Goal: Task Accomplishment & Management: Use online tool/utility

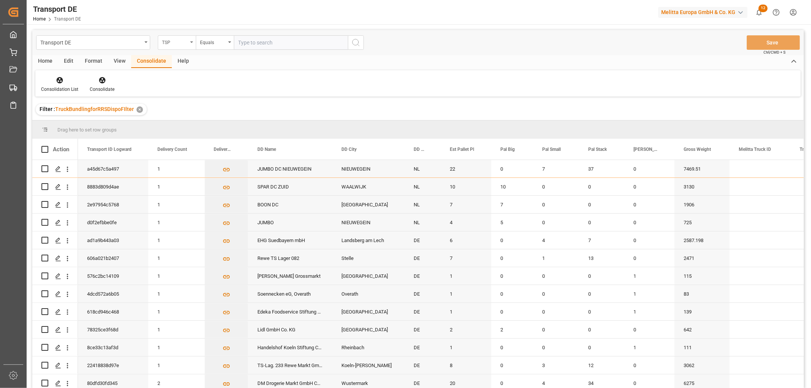
click at [174, 40] on div "TSP" at bounding box center [175, 41] width 26 height 9
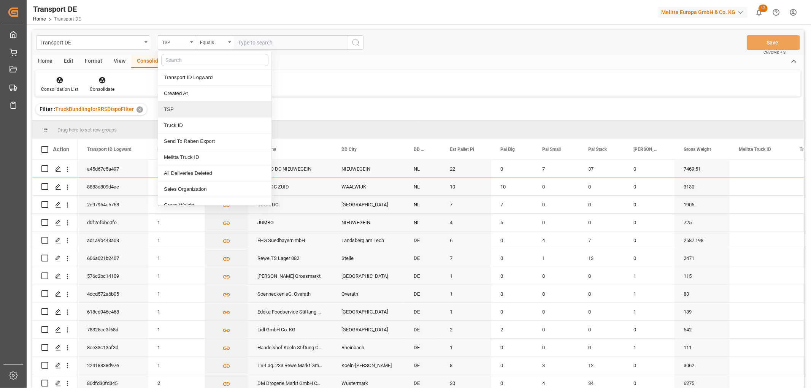
click at [179, 109] on div "TSP" at bounding box center [214, 110] width 113 height 16
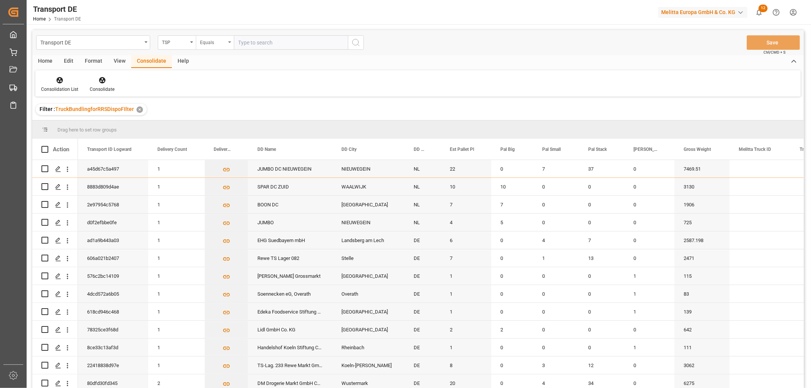
click at [214, 42] on div "Equals" at bounding box center [213, 41] width 26 height 9
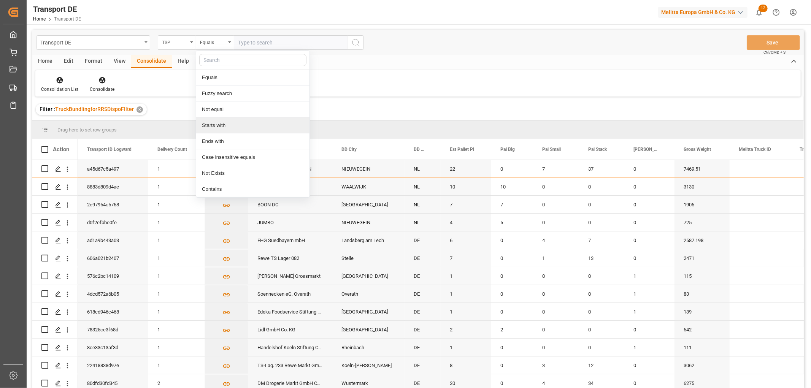
click at [231, 127] on div "Starts with" at bounding box center [252, 126] width 113 height 16
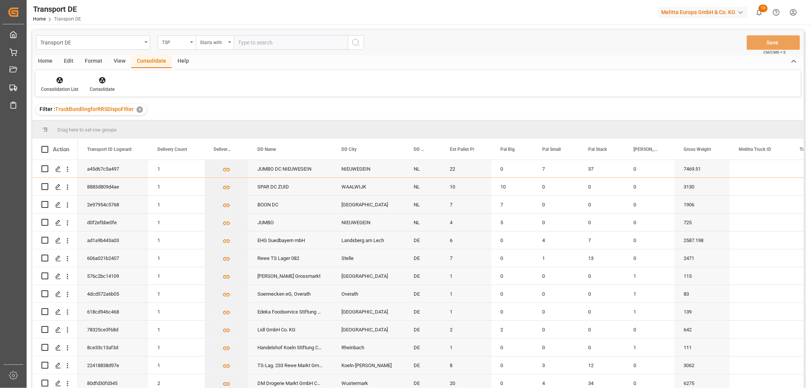
click at [254, 43] on input "text" at bounding box center [291, 42] width 114 height 14
type input "LIT DE"
click at [356, 42] on icon "search button" at bounding box center [355, 42] width 9 height 9
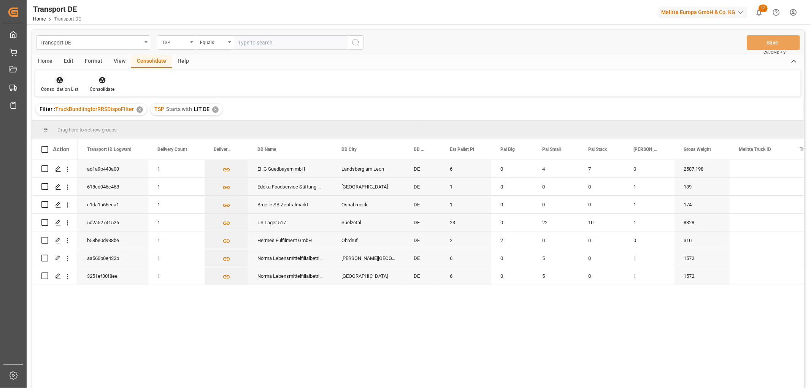
click at [61, 85] on div "Consolidation List" at bounding box center [59, 84] width 49 height 17
click at [70, 122] on div "Transport DE TSP Equals Save Ctrl/CMD + S Home Edit Format View Consolidate Hel…" at bounding box center [418, 219] width 772 height 378
click at [46, 170] on input "Press Space to toggle row selection (unchecked)" at bounding box center [44, 168] width 7 height 7
checkbox input "true"
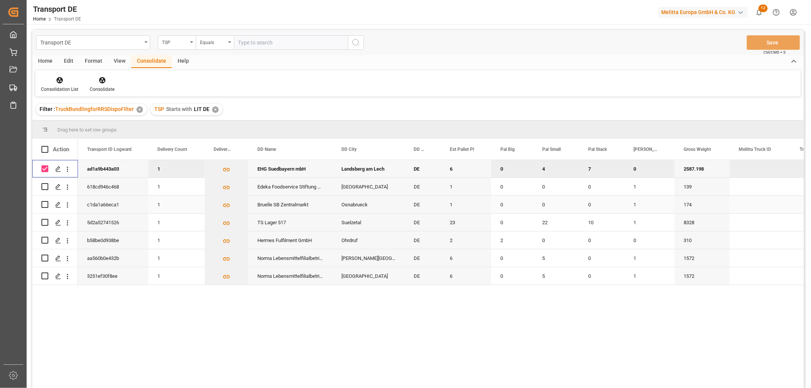
click at [46, 203] on input "Press Space to toggle row selection (unchecked)" at bounding box center [44, 204] width 7 height 7
checkbox input "true"
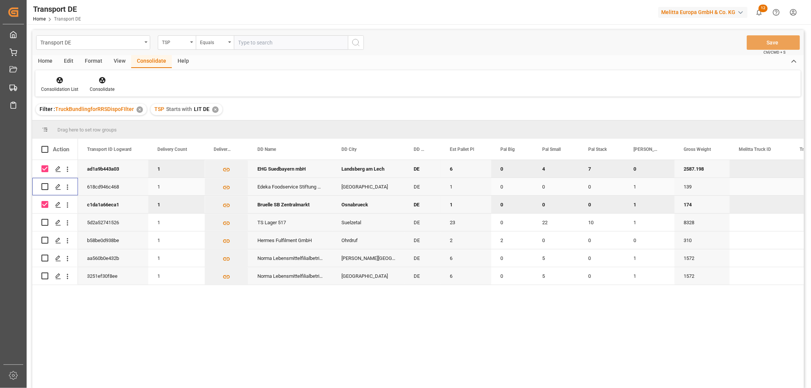
click at [45, 187] on input "Press Space to toggle row selection (unchecked)" at bounding box center [44, 186] width 7 height 7
checkbox input "true"
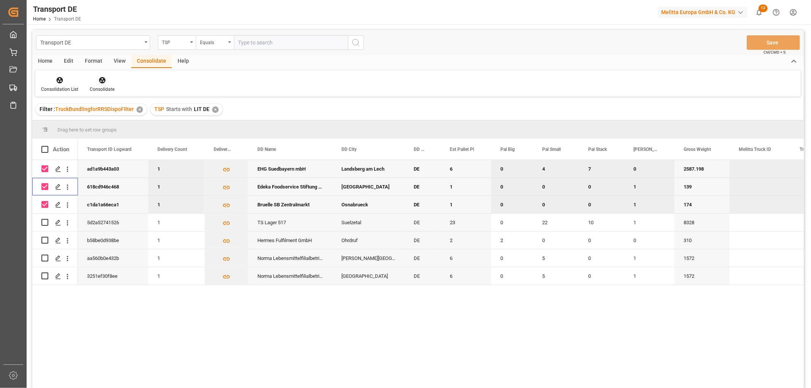
click at [99, 78] on icon at bounding box center [102, 80] width 6 height 6
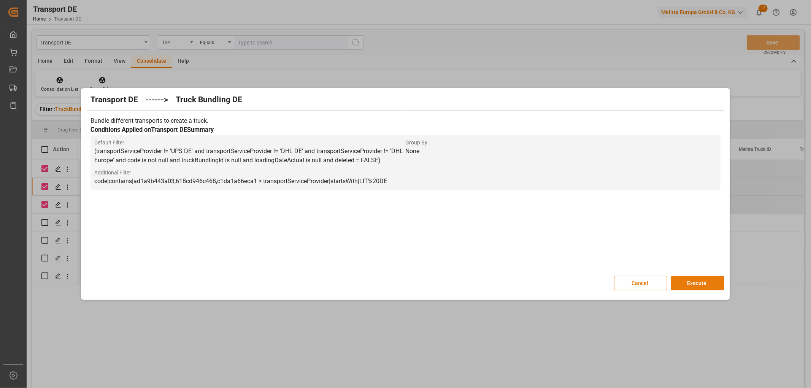
click at [699, 284] on button "Execute" at bounding box center [697, 283] width 53 height 14
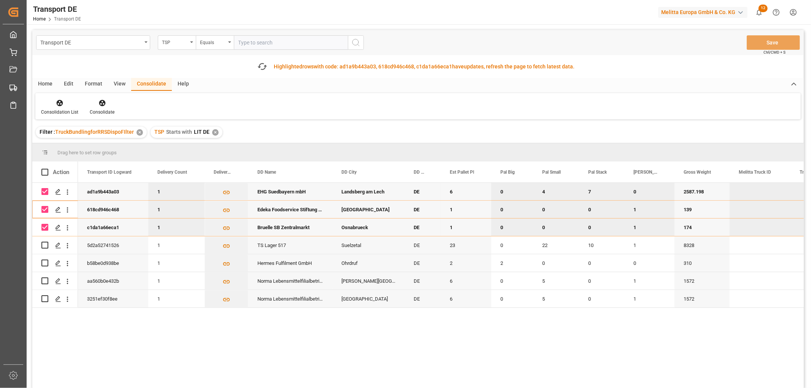
click at [43, 191] on input "Press Space to toggle row selection (checked)" at bounding box center [44, 191] width 7 height 7
checkbox input "false"
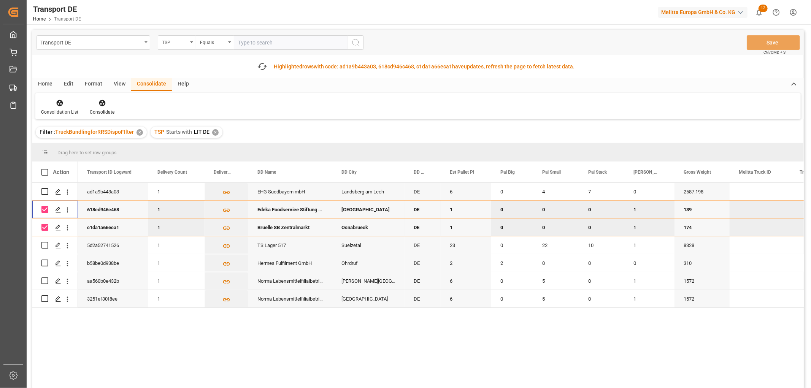
click at [46, 210] on input "Press Space to toggle row selection (checked)" at bounding box center [44, 209] width 7 height 7
checkbox input "false"
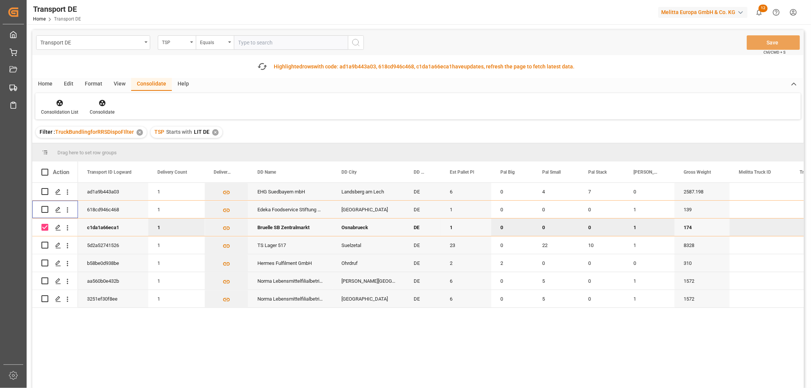
click at [45, 227] on input "Press Space to toggle row selection (checked)" at bounding box center [44, 227] width 7 height 7
checkbox input "false"
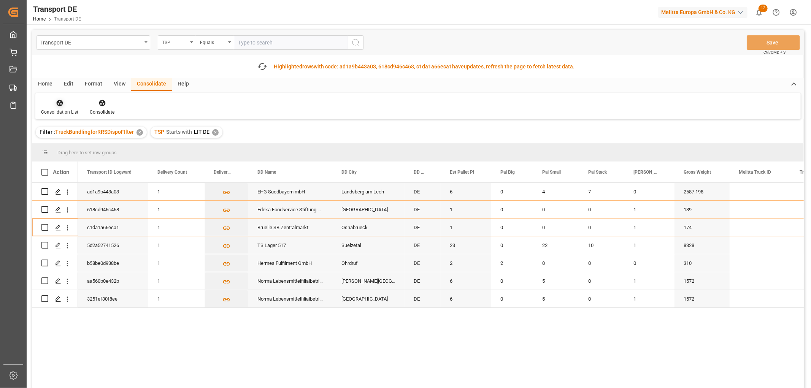
click at [57, 100] on icon at bounding box center [60, 103] width 8 height 8
click at [74, 145] on div "Transport DE TSP Equals Save Ctrl/CMD + S Fetch latest updates Highlighted rows…" at bounding box center [418, 230] width 772 height 401
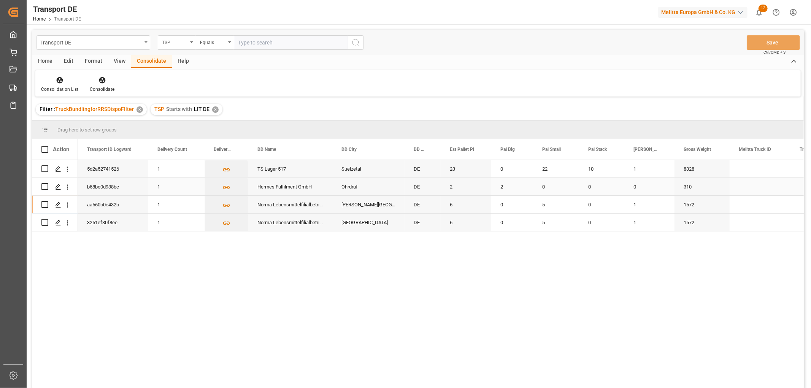
click at [43, 187] on input "Press Space to toggle row selection (unchecked)" at bounding box center [44, 186] width 7 height 7
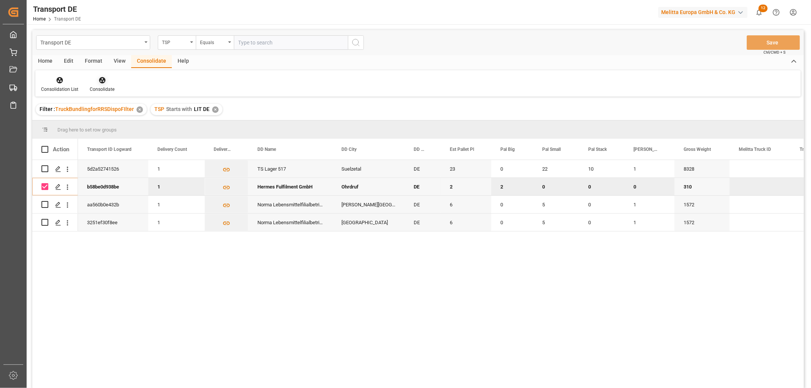
click at [99, 81] on icon at bounding box center [102, 80] width 8 height 8
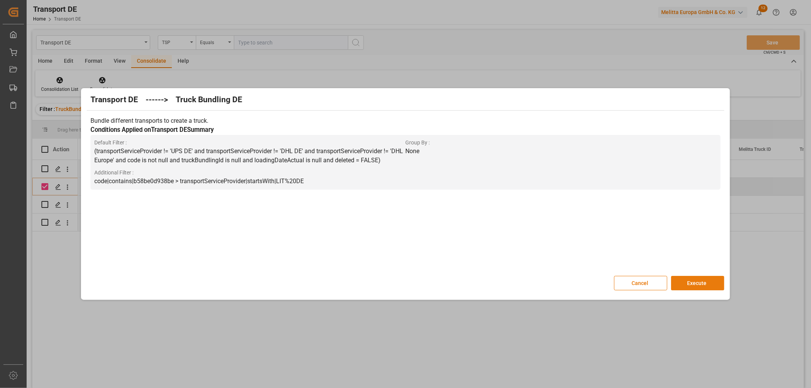
click at [695, 281] on button "Execute" at bounding box center [697, 283] width 53 height 14
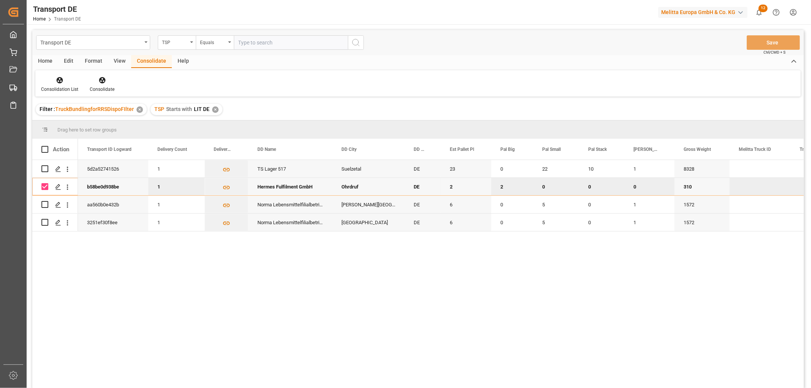
click at [46, 184] on input "Press Space to toggle row selection (checked)" at bounding box center [44, 186] width 7 height 7
checkbox input "false"
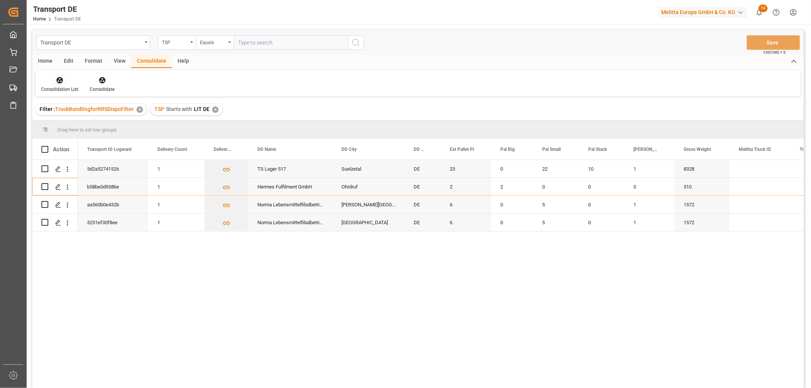
click at [62, 79] on icon at bounding box center [60, 80] width 6 height 6
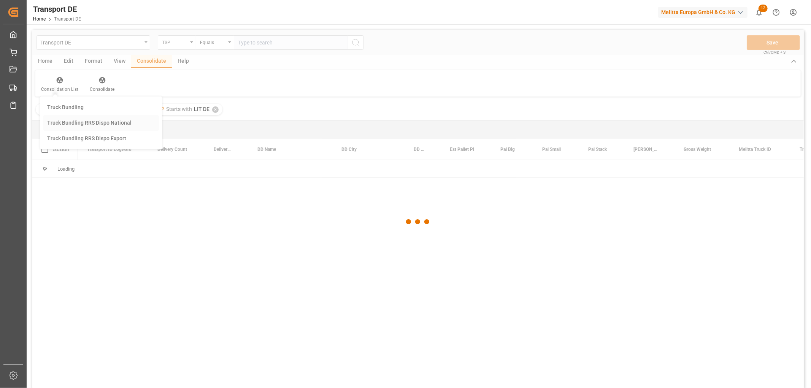
click at [72, 121] on div "Transport DE TSP Equals Save Ctrl/CMD + S Home Edit Format View Consolidate Hel…" at bounding box center [418, 219] width 772 height 378
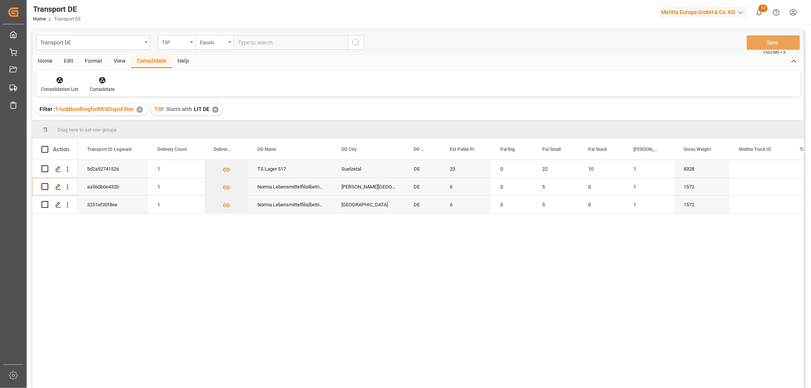
click at [214, 110] on div "✕" at bounding box center [215, 109] width 6 height 6
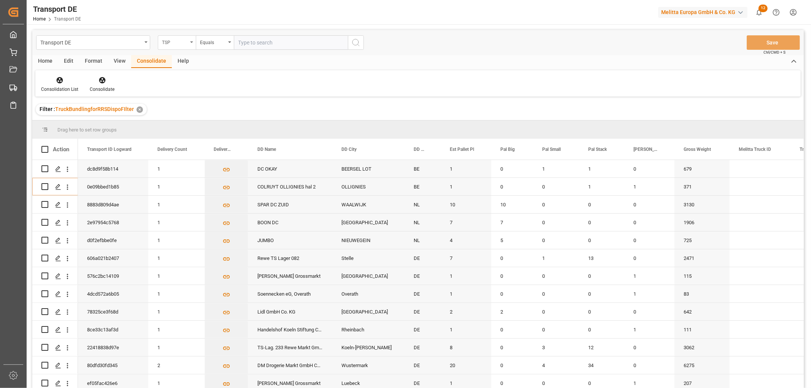
click at [171, 39] on div "TSP" at bounding box center [175, 41] width 26 height 9
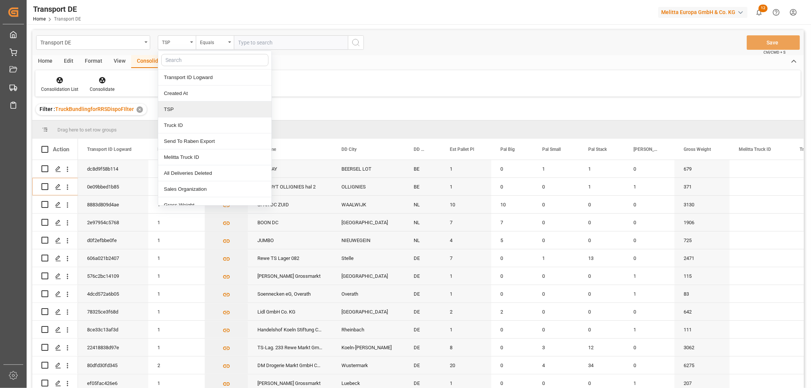
click at [179, 113] on div "TSP" at bounding box center [214, 110] width 113 height 16
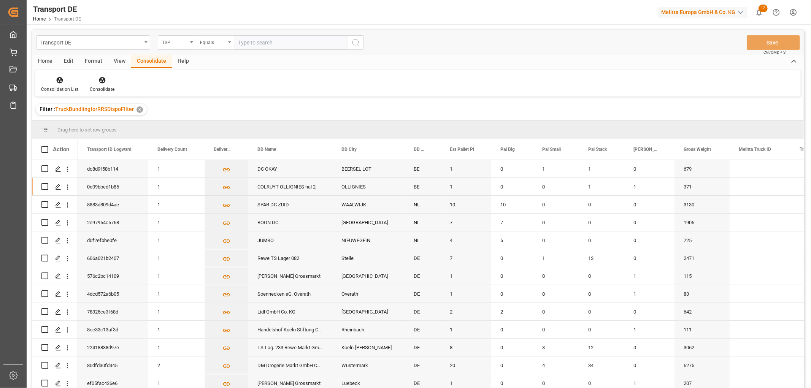
click at [206, 44] on div "Equals" at bounding box center [213, 41] width 26 height 9
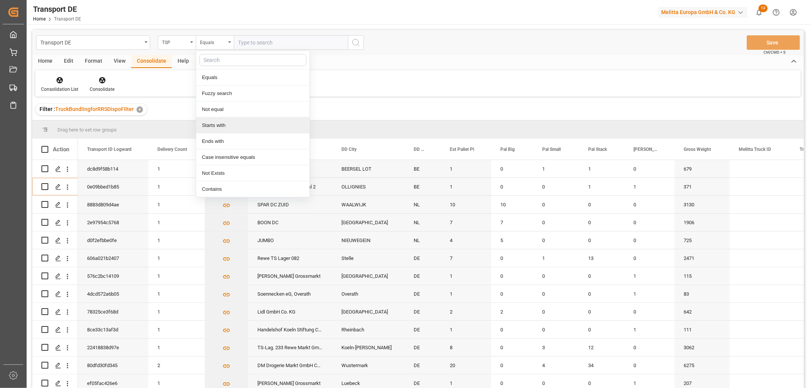
drag, startPoint x: 221, startPoint y: 128, endPoint x: 227, endPoint y: 81, distance: 47.5
click at [221, 127] on div "Starts with" at bounding box center [252, 126] width 113 height 16
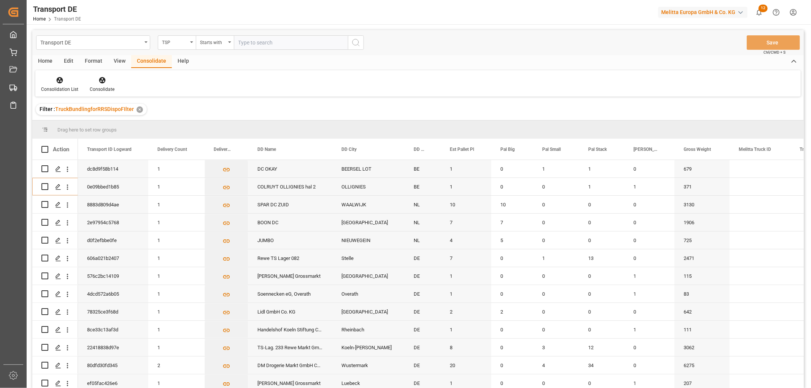
click at [251, 43] on input "text" at bounding box center [291, 42] width 114 height 14
type input "Lit DE"
click at [356, 43] on icon "search button" at bounding box center [355, 42] width 9 height 9
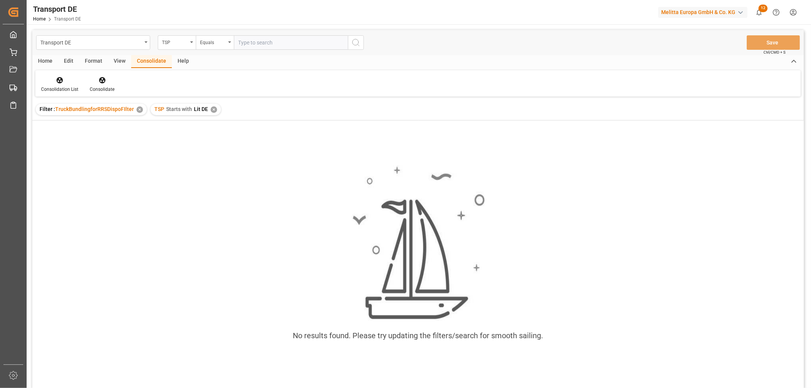
click at [212, 110] on div "✕" at bounding box center [214, 109] width 6 height 6
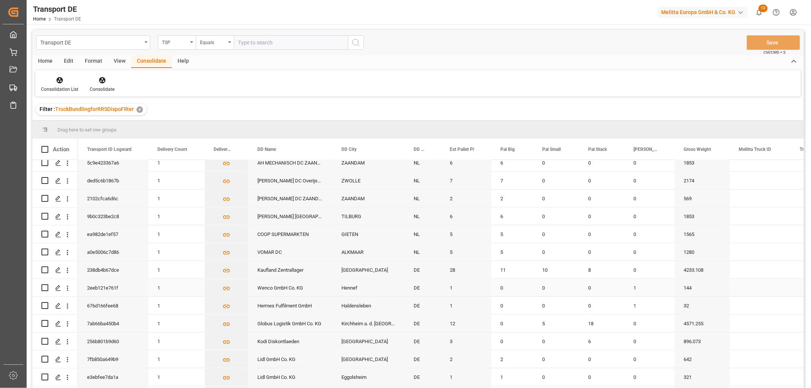
scroll to position [625, 0]
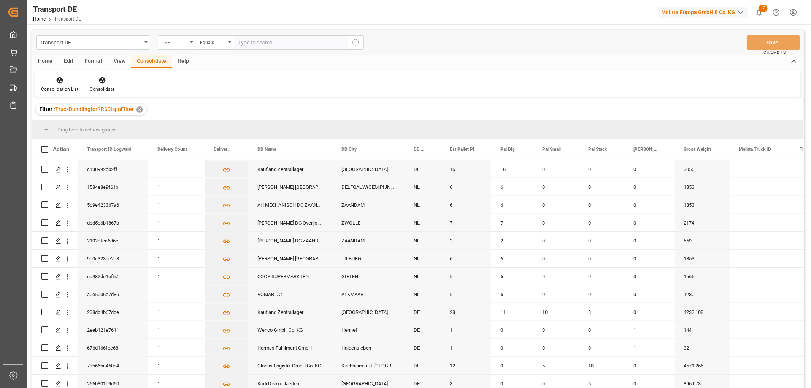
click at [181, 39] on div "TSP" at bounding box center [175, 41] width 26 height 9
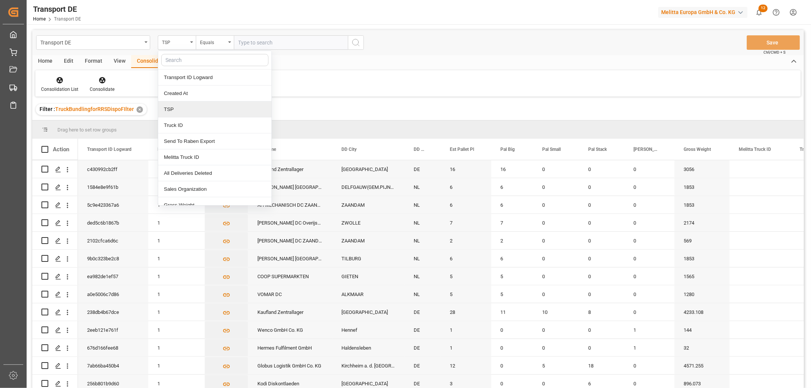
click at [187, 113] on div "TSP" at bounding box center [214, 110] width 113 height 16
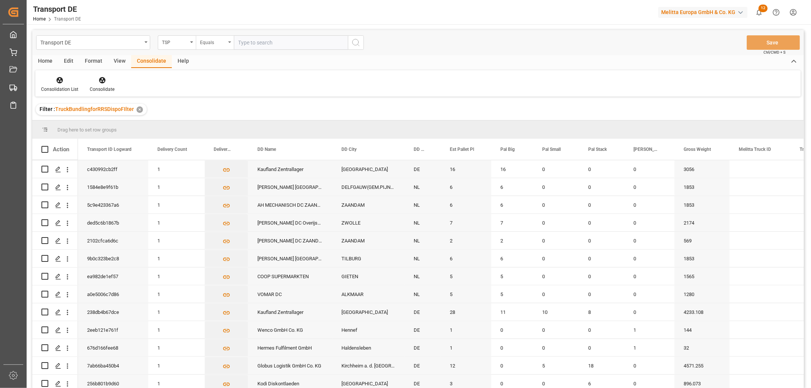
click at [212, 43] on div "Equals" at bounding box center [213, 41] width 26 height 9
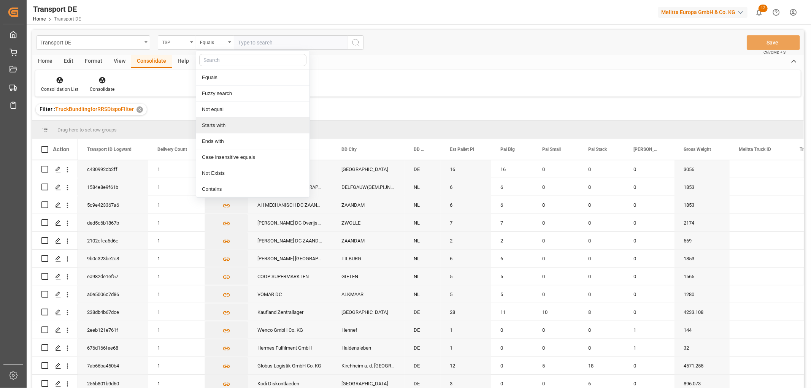
click at [225, 125] on div "Starts with" at bounding box center [252, 126] width 113 height 16
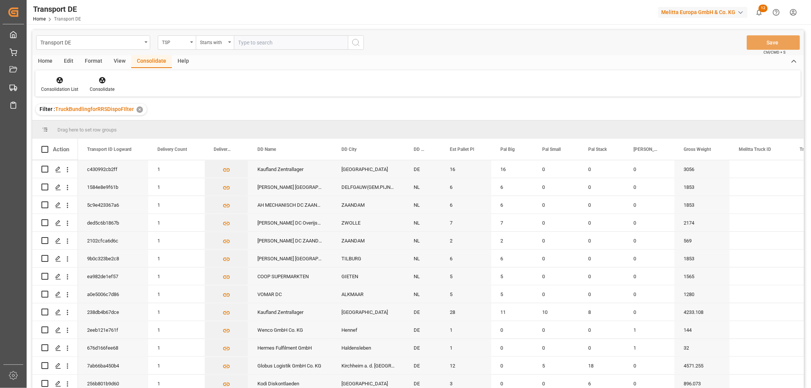
click at [257, 44] on input "text" at bounding box center [291, 42] width 114 height 14
type input "Self pickup DE"
click at [354, 41] on icon "search button" at bounding box center [355, 42] width 9 height 9
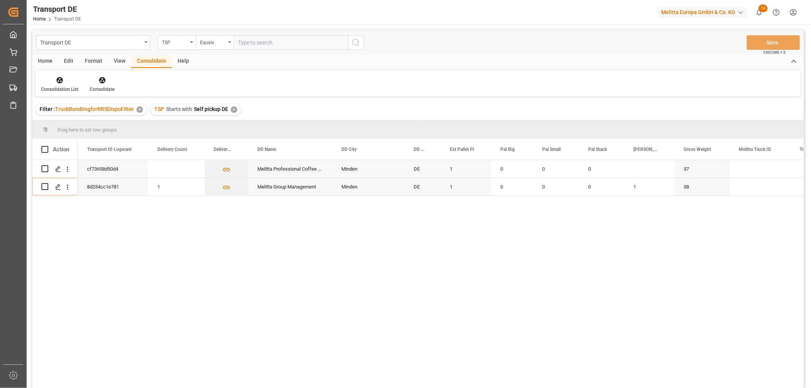
click at [231, 109] on div "✕" at bounding box center [234, 109] width 6 height 6
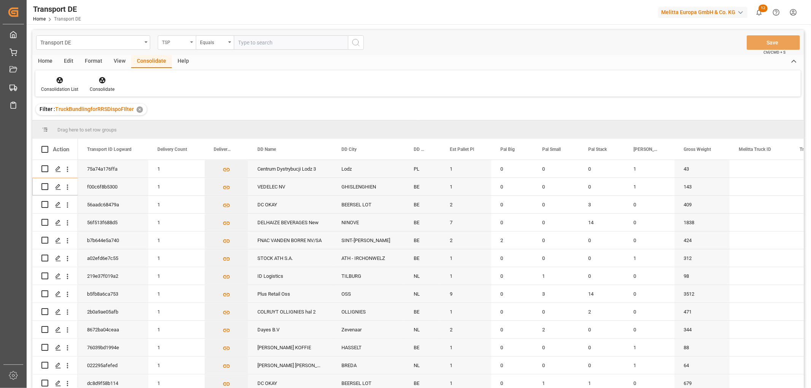
click at [162, 38] on div "TSP" at bounding box center [175, 41] width 26 height 9
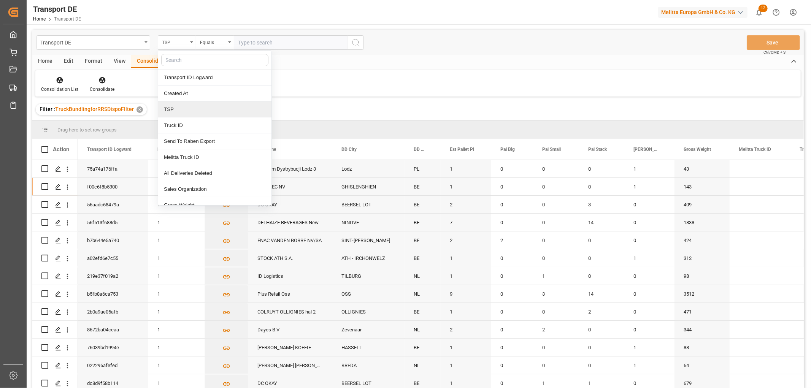
click at [172, 110] on div "TSP" at bounding box center [214, 110] width 113 height 16
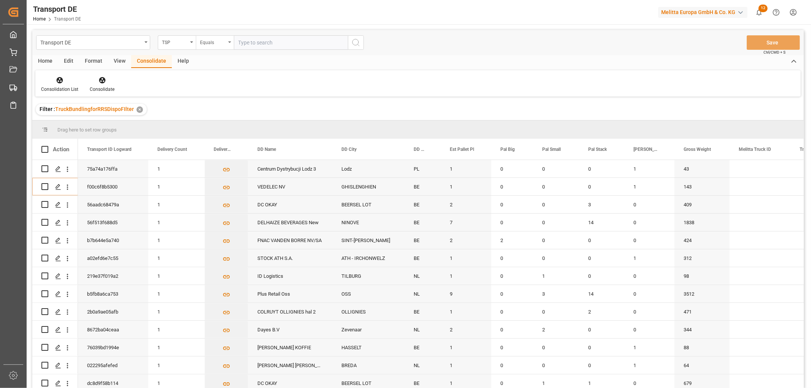
click at [213, 41] on div "Equals" at bounding box center [213, 41] width 26 height 9
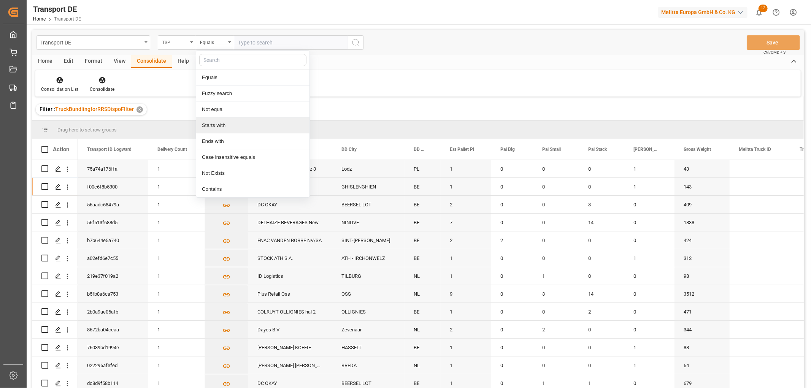
click at [215, 127] on div "Starts with" at bounding box center [252, 126] width 113 height 16
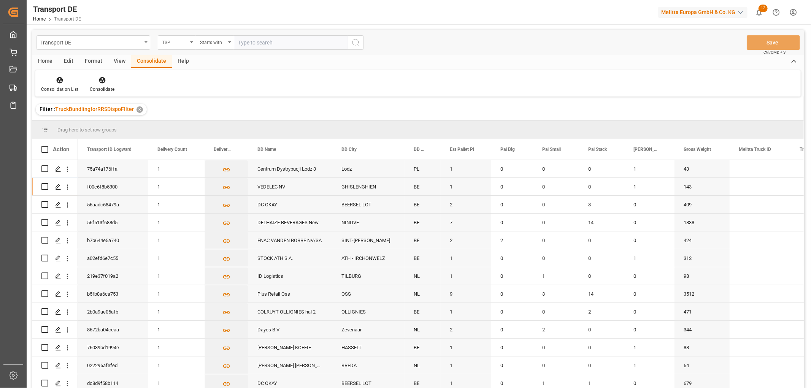
click at [254, 43] on input "text" at bounding box center [291, 42] width 114 height 14
type input "LIT DE"
click at [356, 43] on icon "search button" at bounding box center [355, 42] width 9 height 9
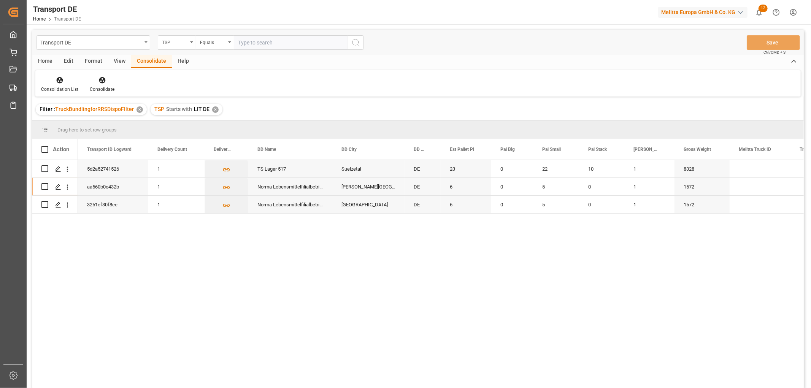
click at [212, 111] on div "✕" at bounding box center [215, 109] width 6 height 6
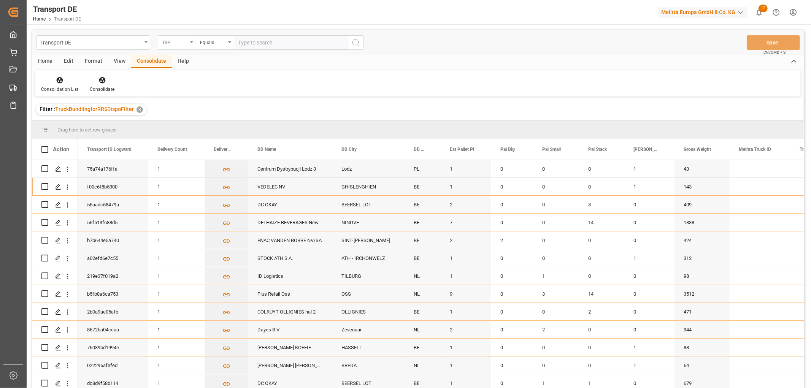
click at [169, 40] on div "TSP" at bounding box center [175, 41] width 26 height 9
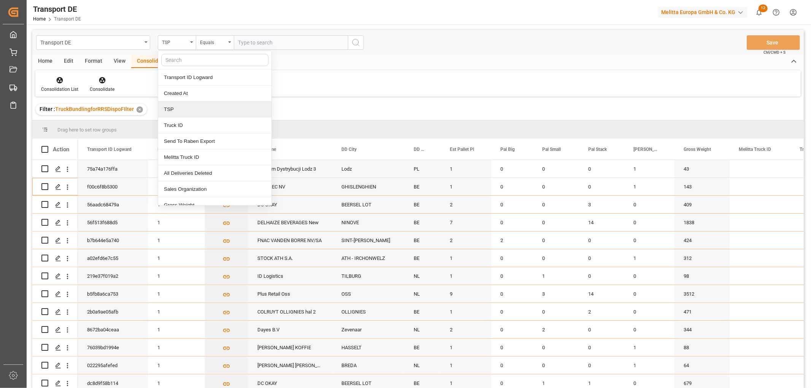
click at [176, 109] on div "TSP" at bounding box center [214, 110] width 113 height 16
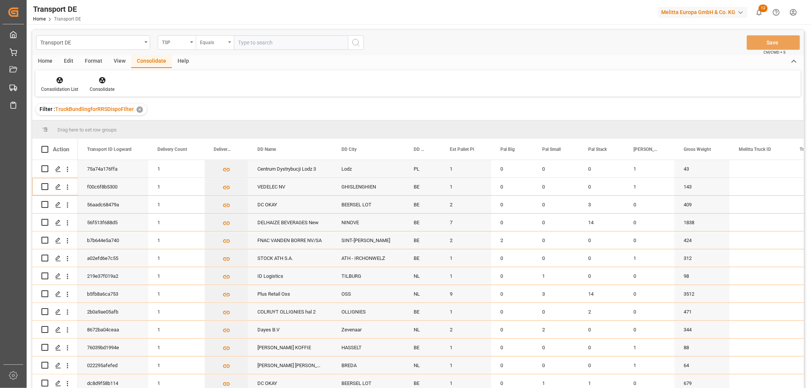
click at [210, 42] on div "Equals" at bounding box center [213, 41] width 26 height 9
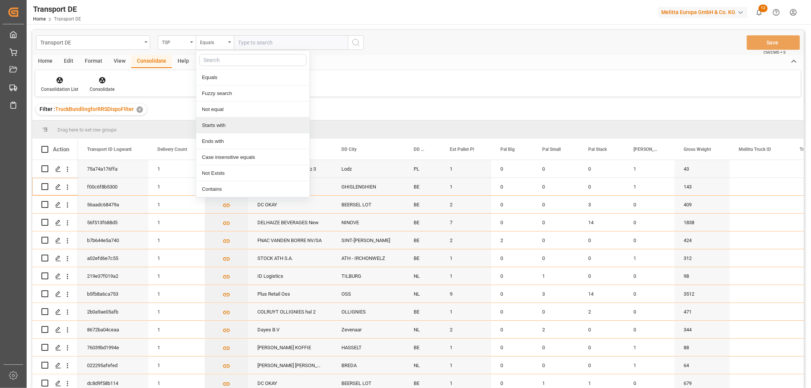
click at [219, 126] on div "Starts with" at bounding box center [252, 126] width 113 height 16
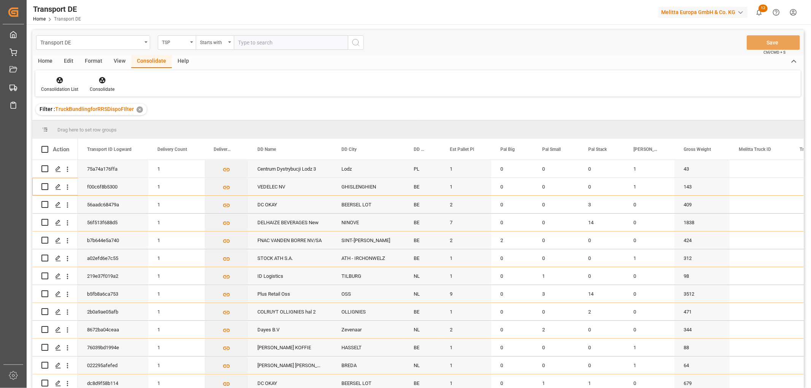
click at [251, 42] on input "text" at bounding box center [291, 42] width 114 height 14
type input "Hartmann"
click at [356, 40] on icon "search button" at bounding box center [355, 42] width 9 height 9
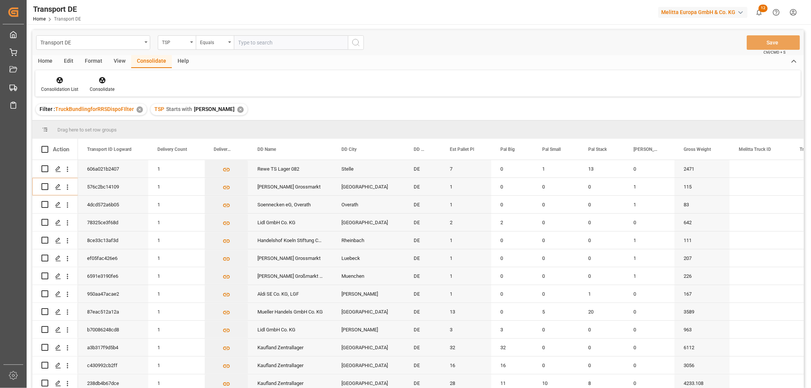
click at [237, 112] on div "✕" at bounding box center [240, 109] width 6 height 6
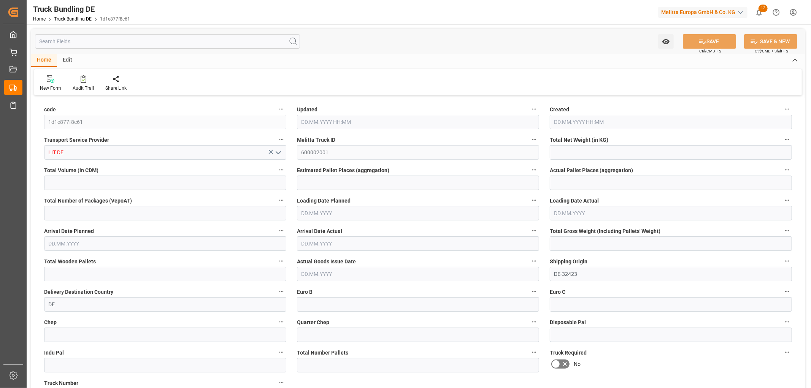
type input "2167.89"
type input "11097.138"
type input "8"
type input "0"
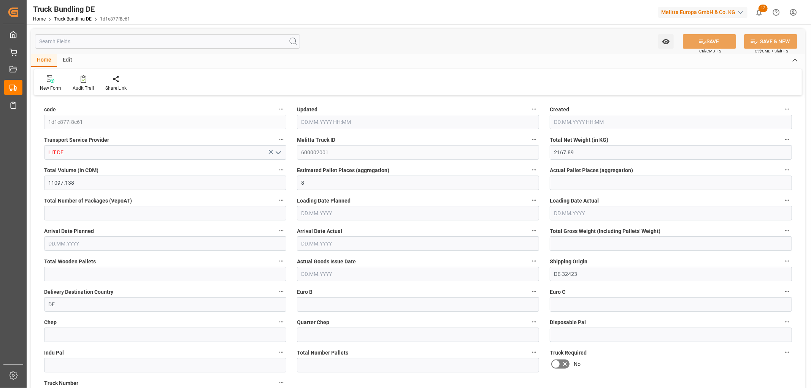
type input "2900.198"
type input "14"
type input "0"
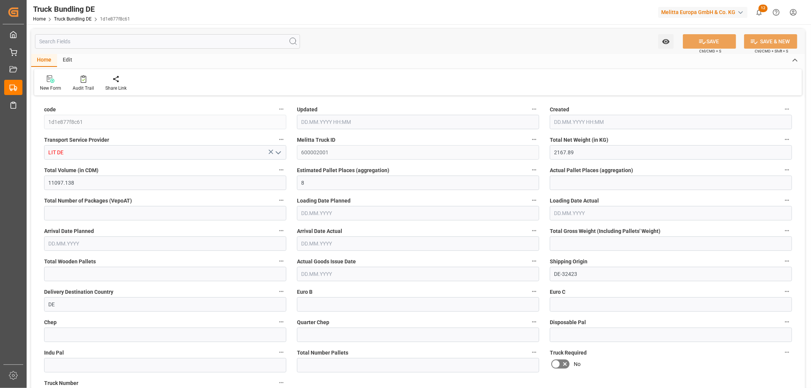
type input "0"
type input "26.08.2025 12:37"
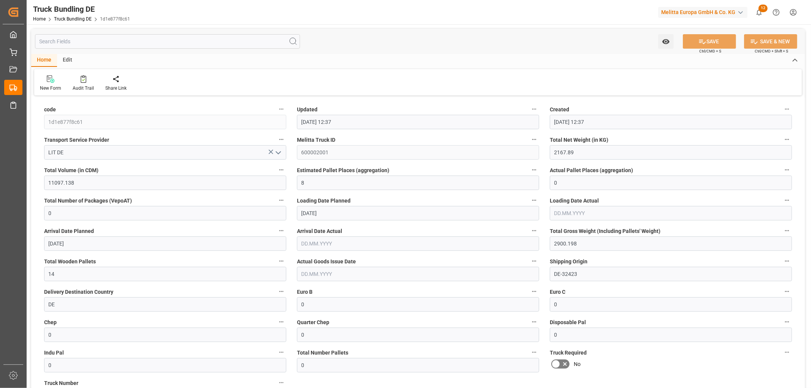
type input "26.08.2025 12:37"
type input "28.08.2025"
type input "02.09.2025"
type input "26.08.2025"
type input "26.08.2025 12:37"
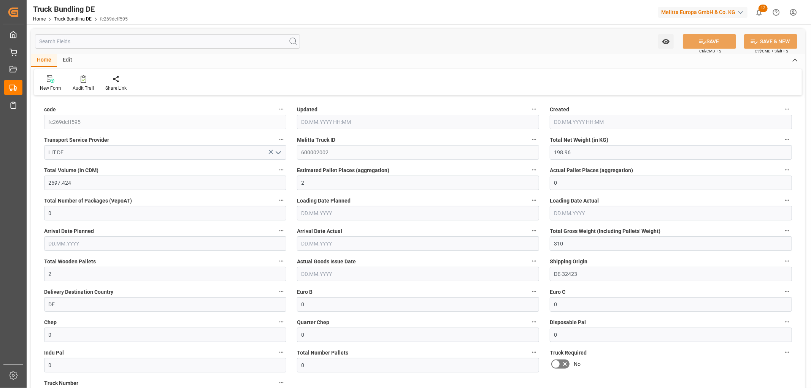
type input "26.08.2025 12:37"
type input "[DATE]"
type input "04.09.2025"
type input "26.08.2025"
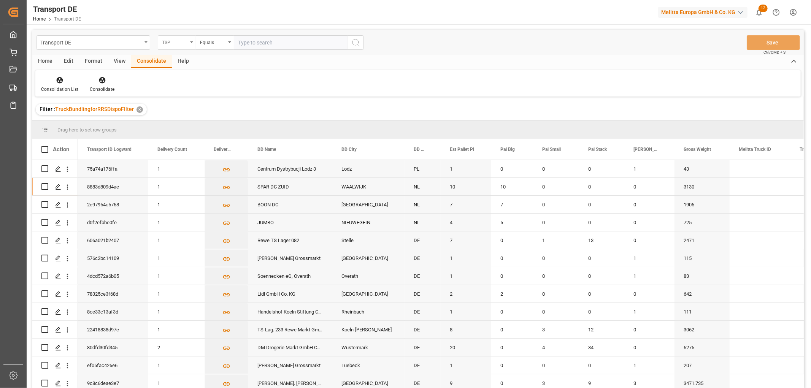
click at [173, 43] on div "TSP" at bounding box center [175, 41] width 26 height 9
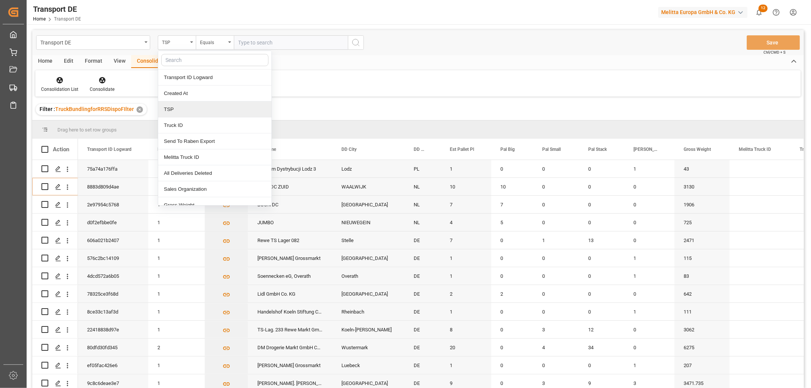
click at [176, 114] on div "TSP" at bounding box center [214, 110] width 113 height 16
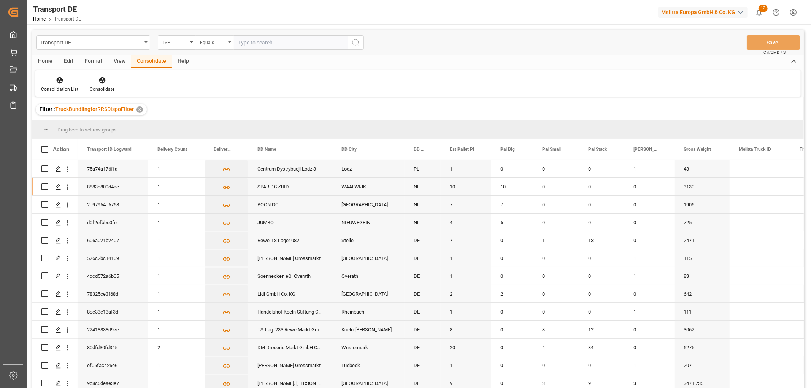
click at [207, 44] on div "Equals" at bounding box center [213, 41] width 26 height 9
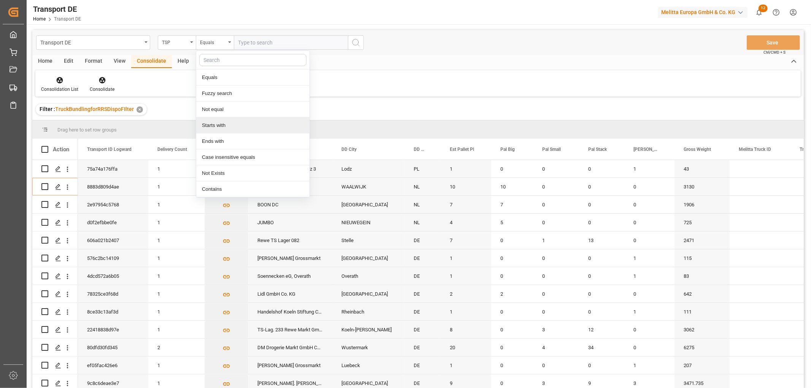
click at [217, 126] on div "Starts with" at bounding box center [252, 126] width 113 height 16
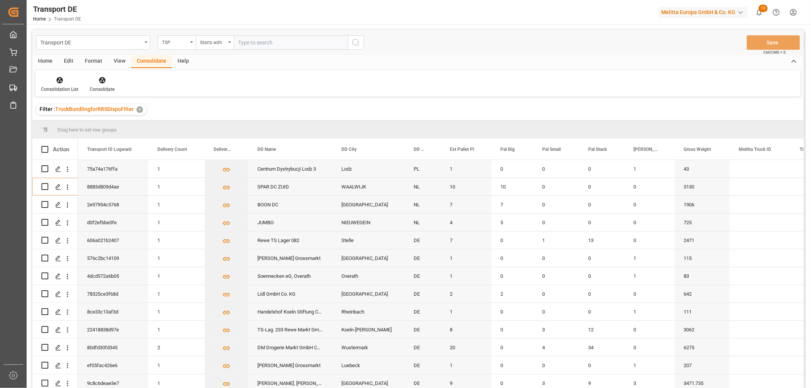
click at [260, 43] on input "text" at bounding box center [291, 42] width 114 height 14
type input "Self pickup DE"
click at [354, 40] on icon "search button" at bounding box center [355, 42] width 9 height 9
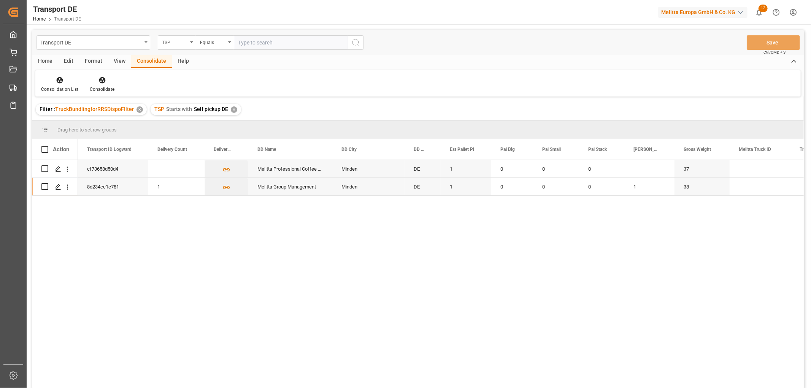
click at [233, 111] on div "✕" at bounding box center [234, 109] width 6 height 6
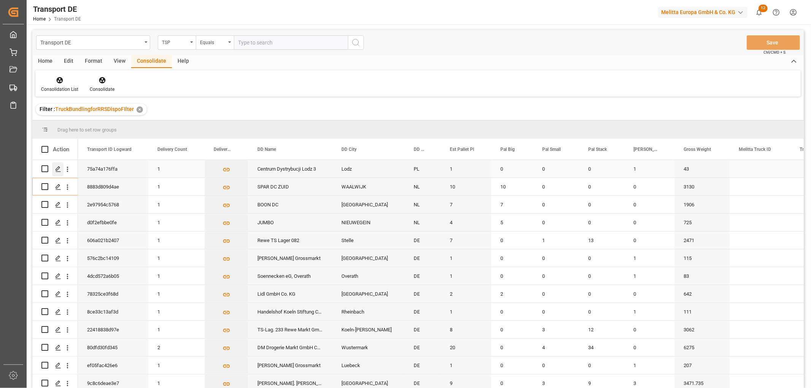
click at [58, 169] on polygon "Press SPACE to select this row." at bounding box center [58, 169] width 4 height 4
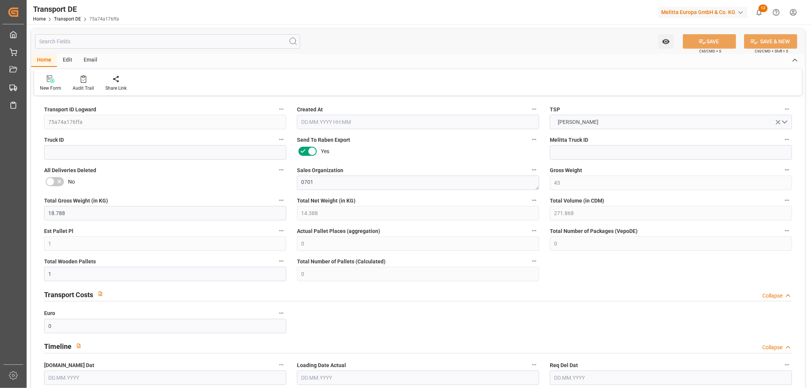
type input "43"
type input "18.788"
type input "14.388"
type input "271.868"
type input "1"
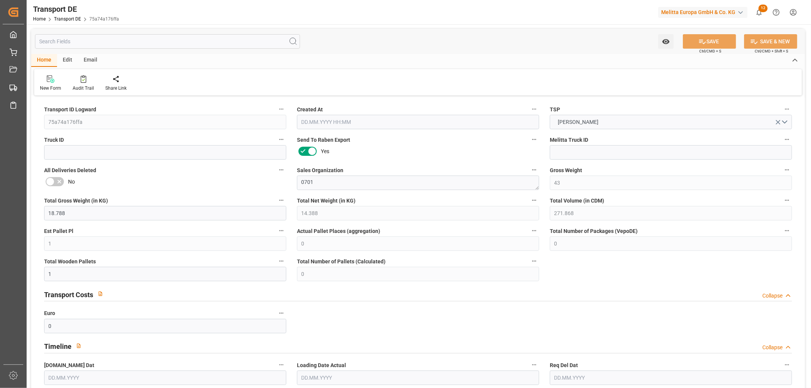
type input "0"
type input "1"
type input "0"
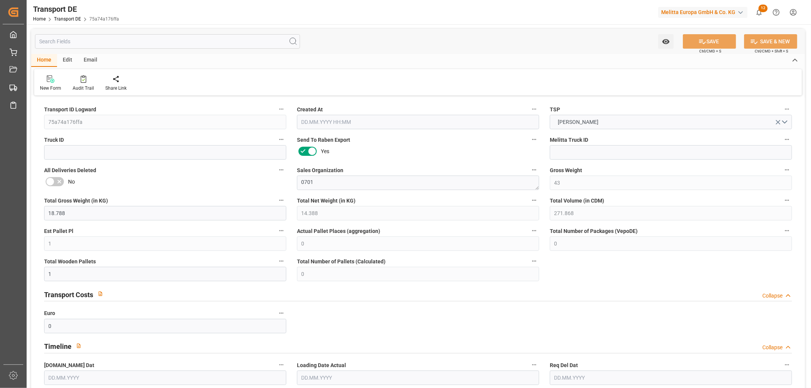
type input "93"
type input "0"
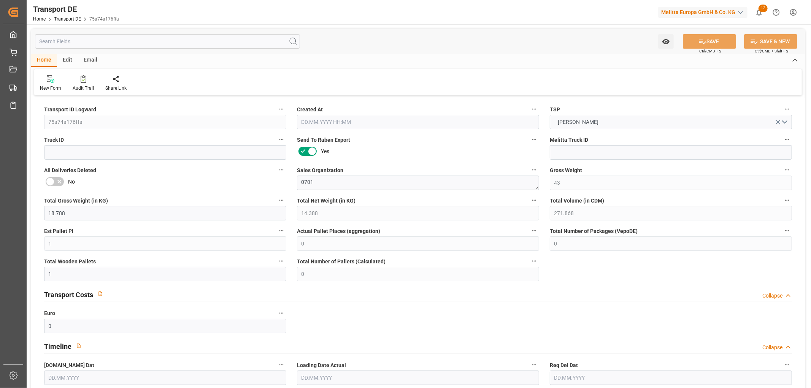
type input "0"
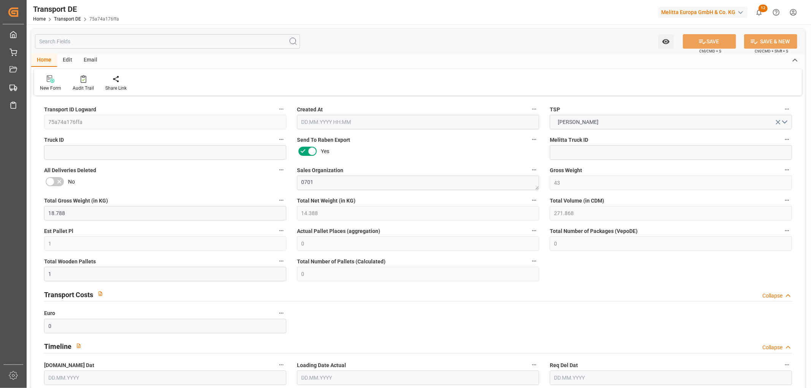
type input "0"
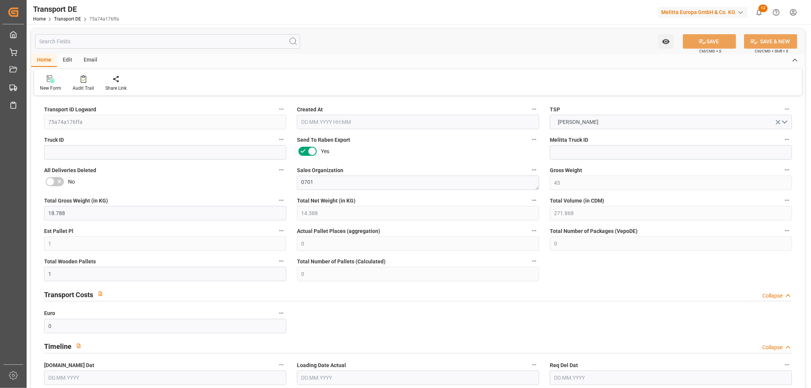
type input "0"
type input "1"
type input "0"
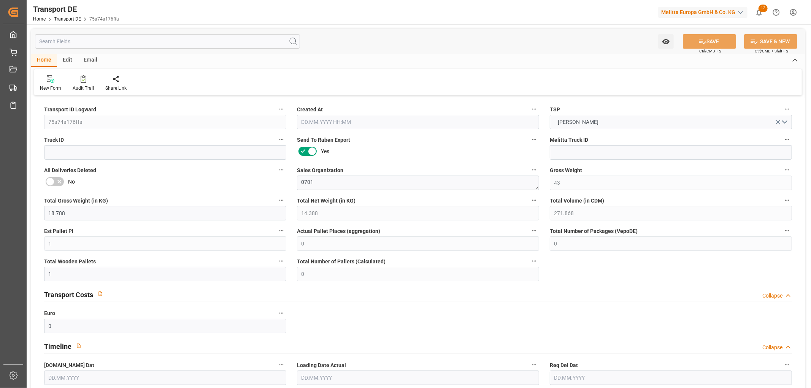
type input "8"
type input "91.3795"
type input "80.5084"
type input "26.08.2025 12:45"
type input "28.08.2025"
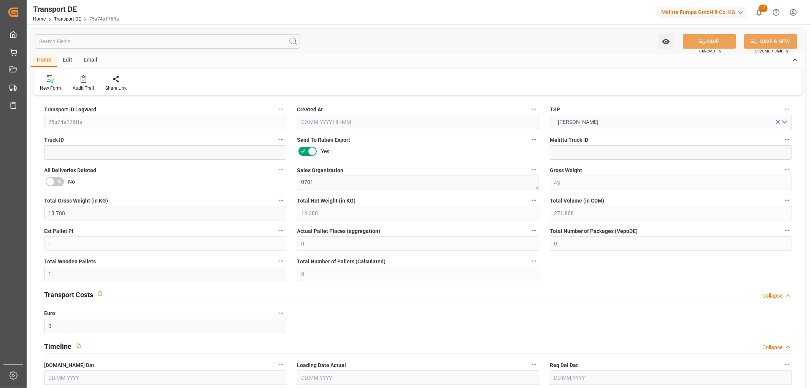
type input "03.09.2025"
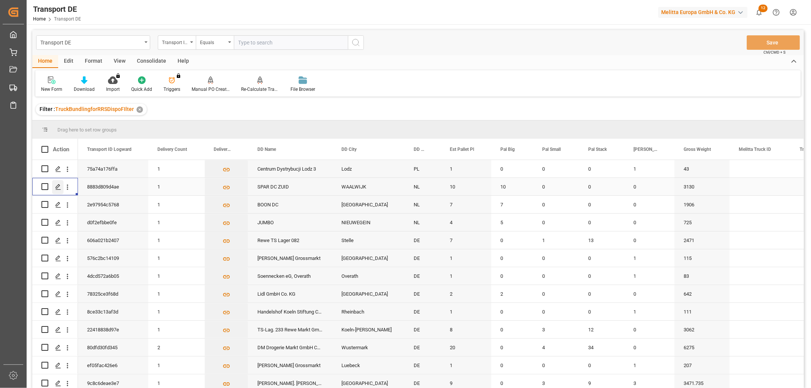
click at [59, 187] on icon "Press SPACE to select this row." at bounding box center [58, 187] width 6 height 6
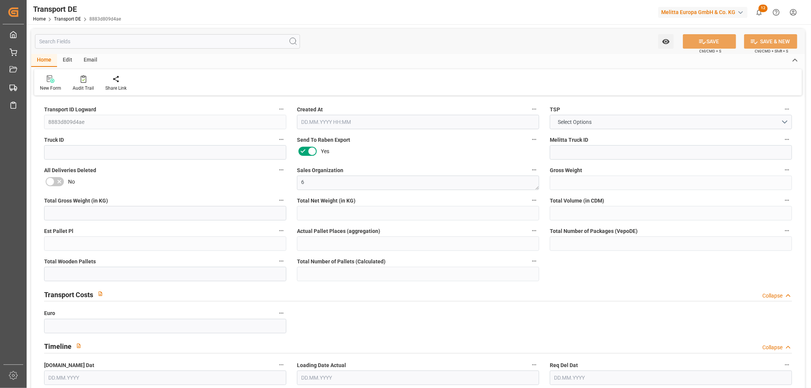
type input "3130"
type input "2875.68"
type input "2384.64"
type input "16430.4"
type input "10"
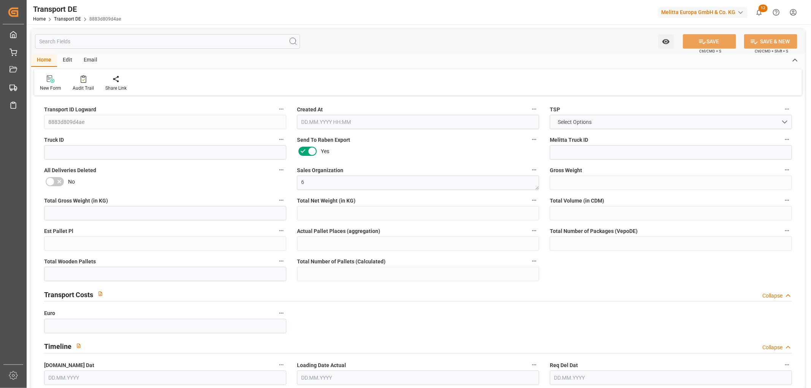
type input "0"
type input "10"
type input "0"
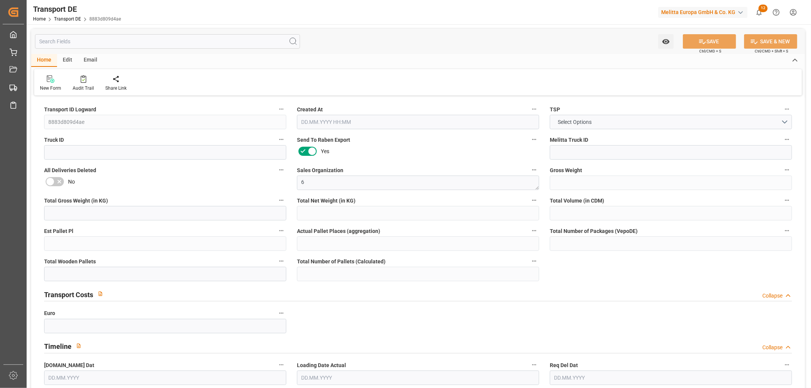
type input "51"
type input "0"
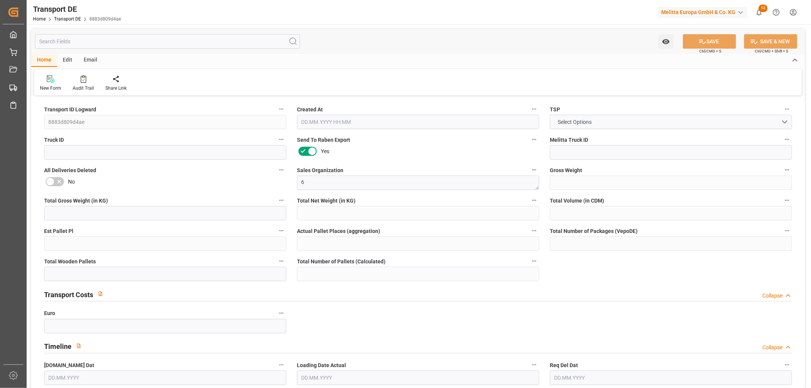
type input "0"
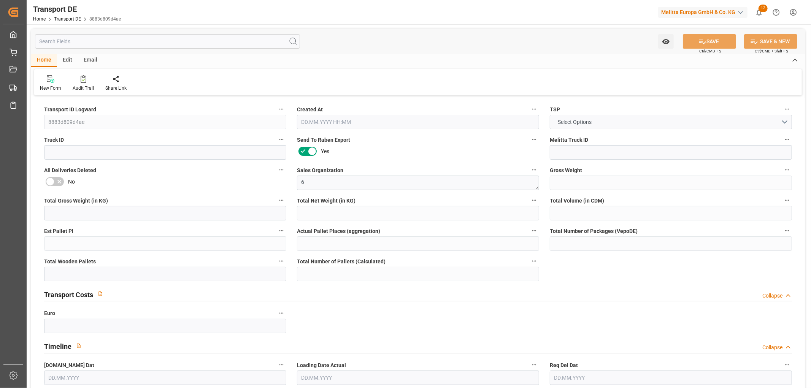
type input "0"
type input "10"
type input "0"
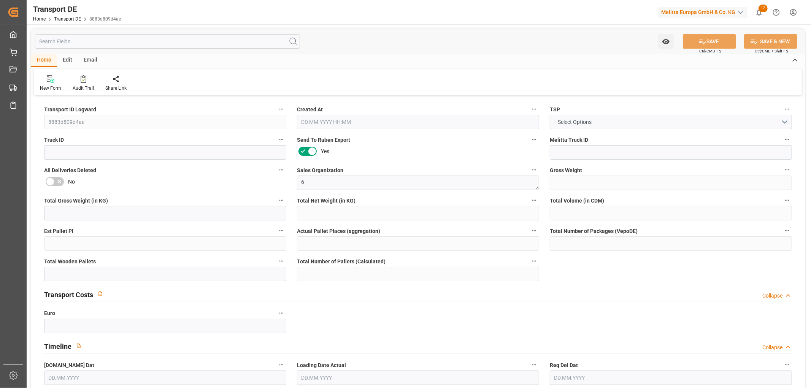
type input "0"
type input "1"
type input "0"
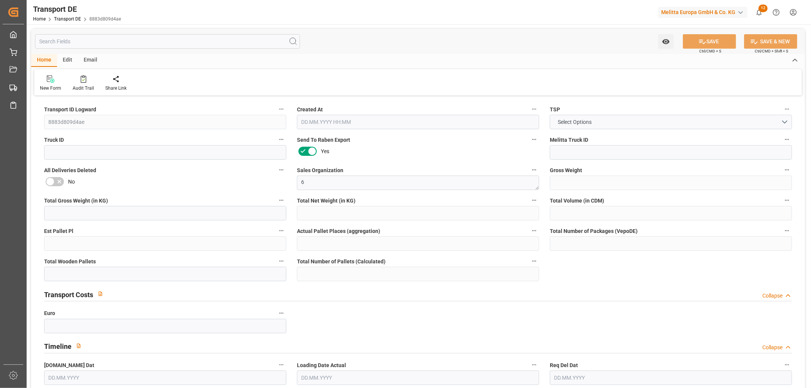
type input "720"
type input "441.3476"
type input "438.3086"
type input "26.08.2025 11:31"
type input "28.08.2025"
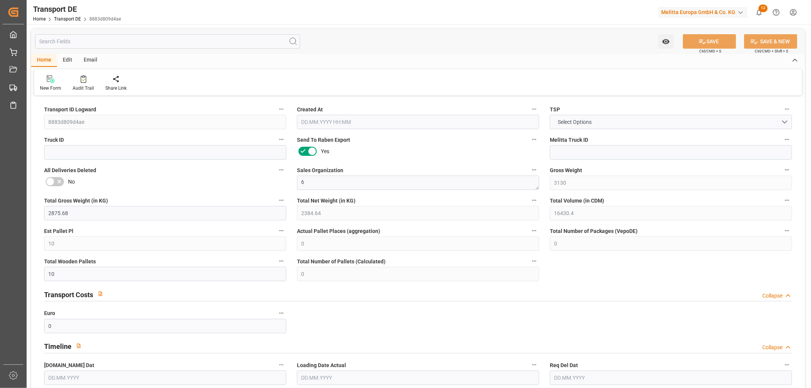
type input "29.08.2025"
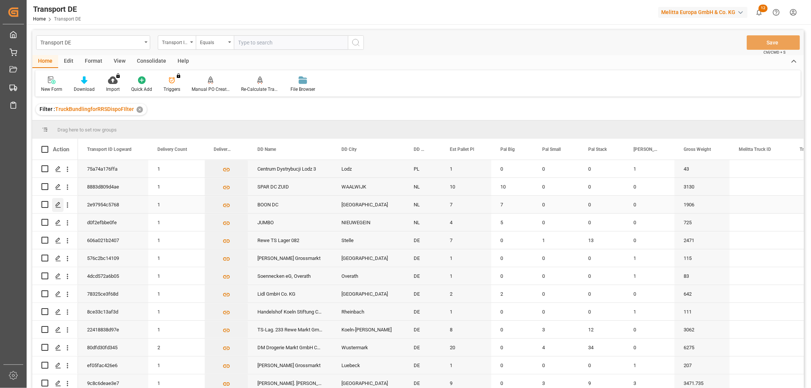
click at [58, 203] on icon "Press SPACE to select this row." at bounding box center [58, 205] width 6 height 6
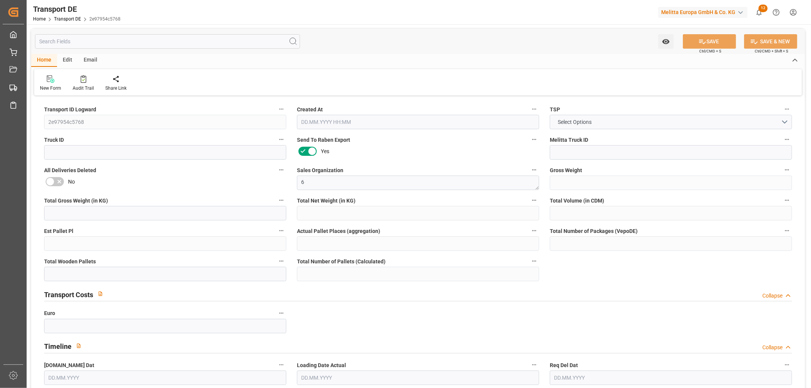
type input "1906"
type input "1730.16"
type input "1499.904"
type input "10903.68"
type input "7"
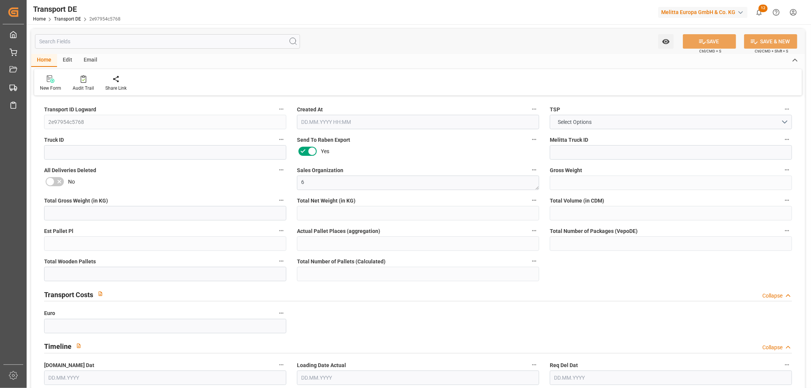
type input "0"
type input "7"
type input "0"
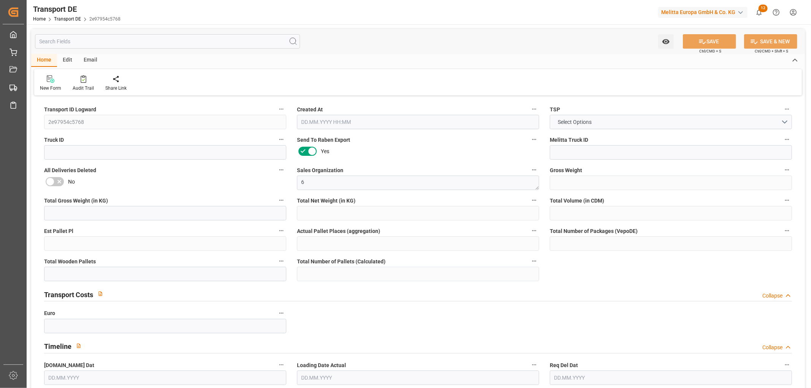
type input "33"
type input "0"
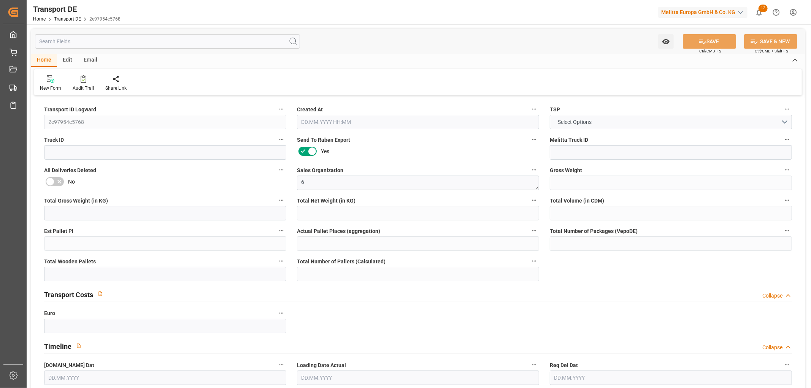
type input "0"
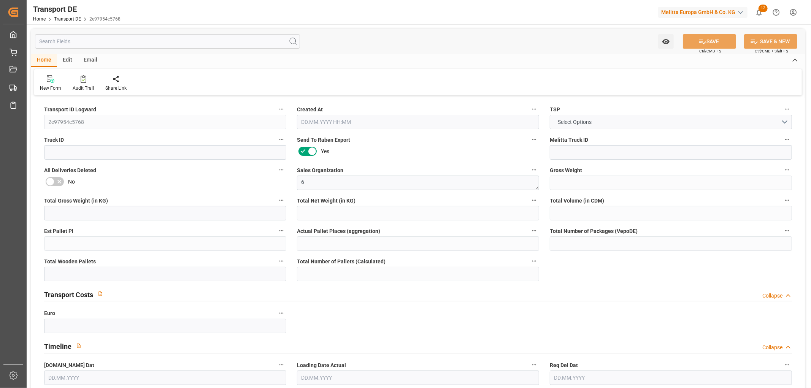
type input "0"
type input "7"
type input "0"
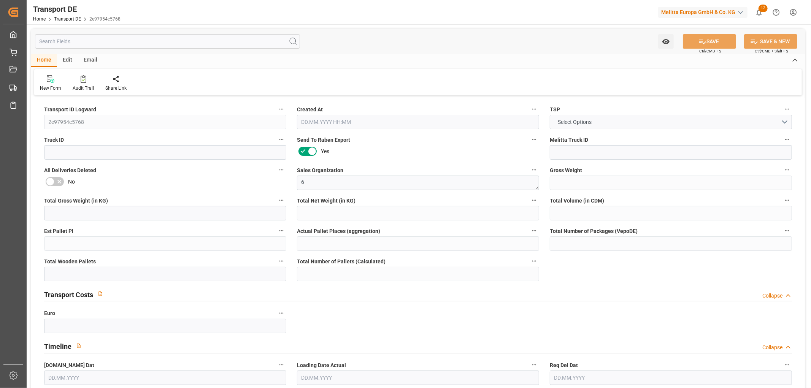
type input "0"
type input "1"
type input "0"
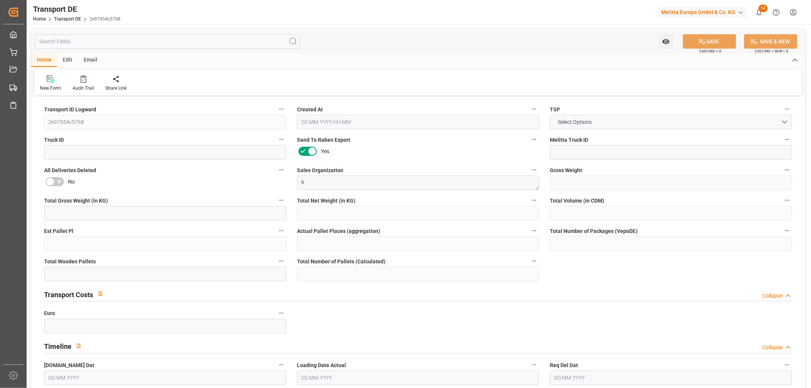
type input "432"
type input "319.2615"
type input "316.2225"
type input "26.08.2025 10:01"
type input "01.09.2025"
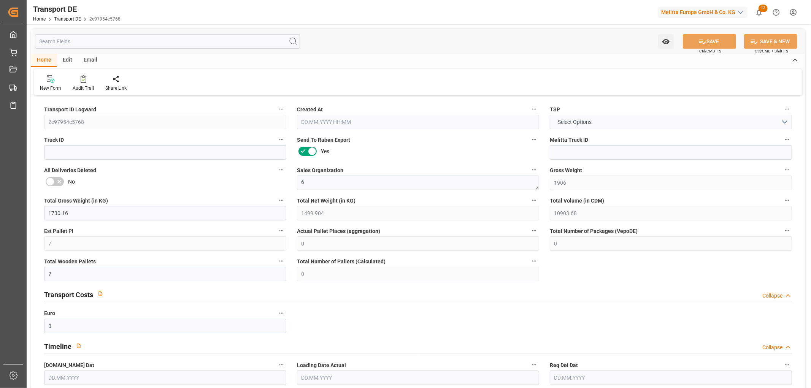
type input "02.09.2025"
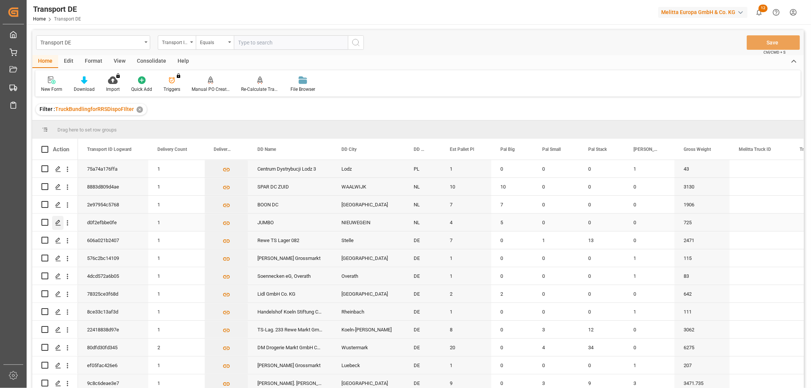
click at [59, 221] on icon "Press SPACE to select this row." at bounding box center [58, 223] width 6 height 6
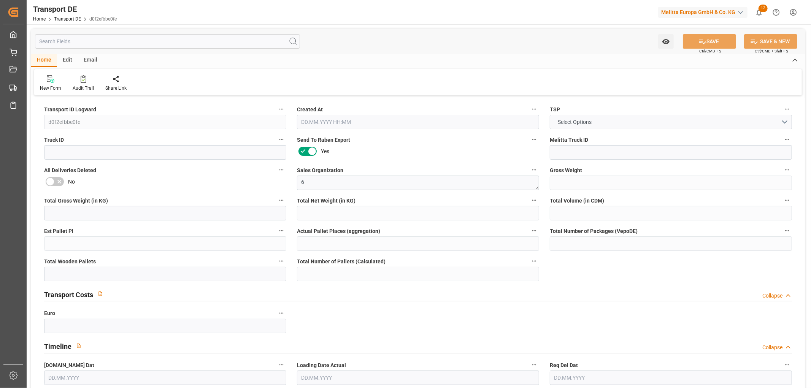
type input "725"
type input "599.172"
type input "343.392"
type input "8041.2"
type input "4"
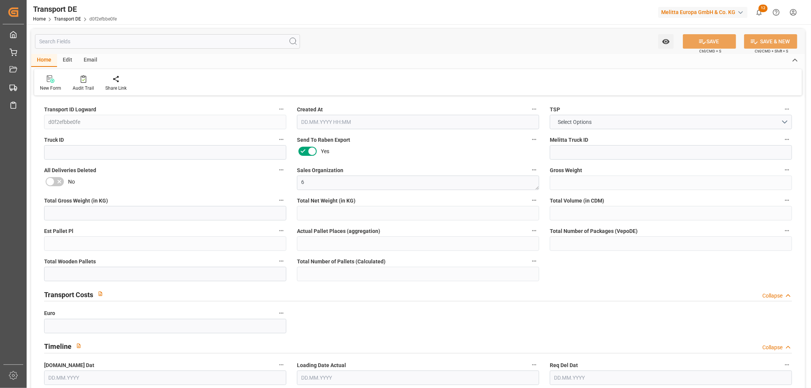
type input "0"
type input "5"
type input "0"
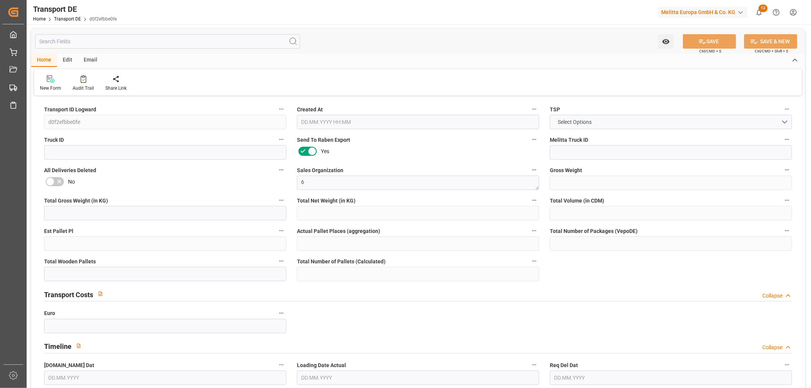
type input "34"
type input "0"
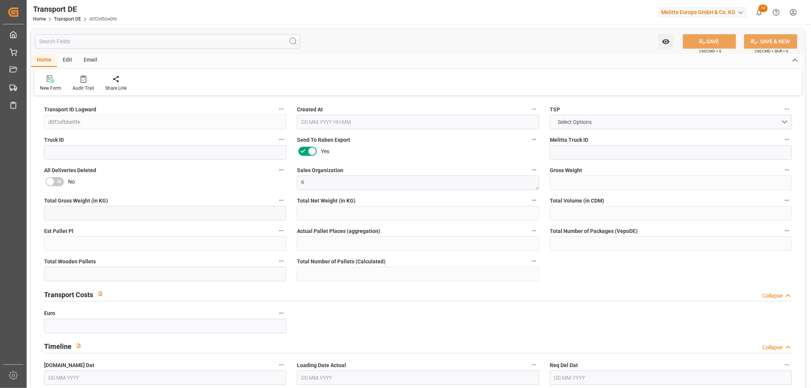
type input "0"
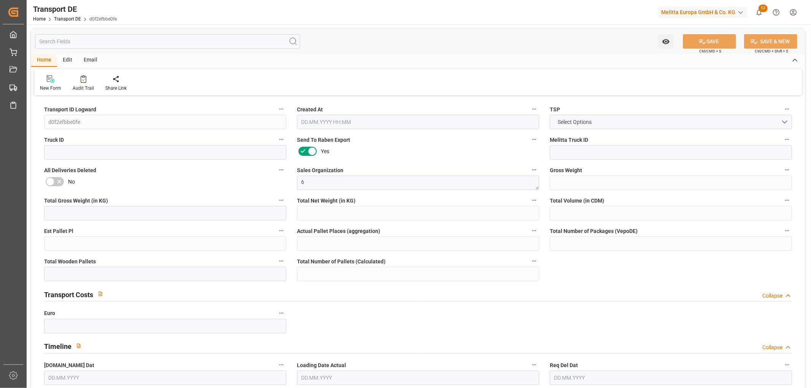
type input "0"
type input "5"
type input "0"
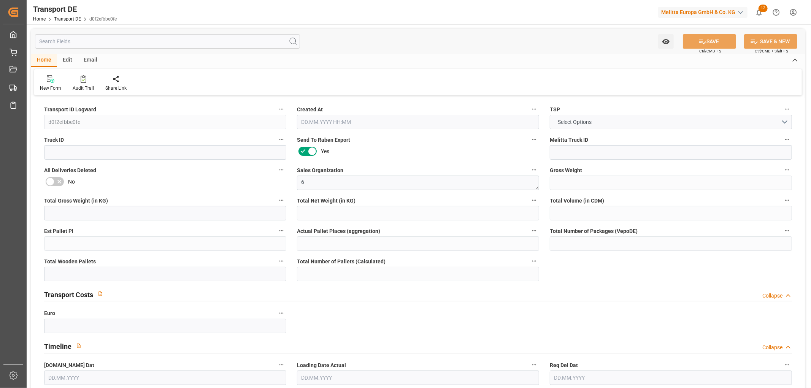
type input "0"
type input "1"
type input "0"
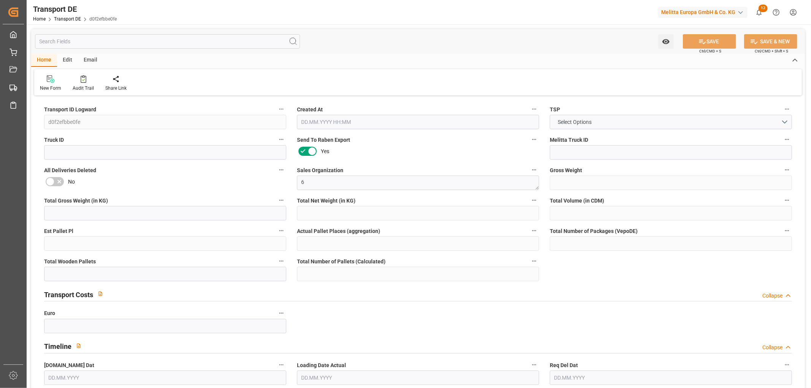
type input "490"
type input "209.4356"
type input "199.1816"
type input "26.08.2025 09:51"
type input "29.08.2025"
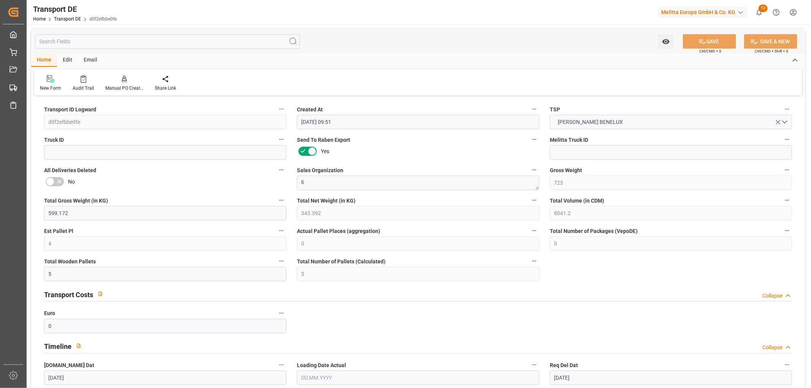
type input "01.09.2025"
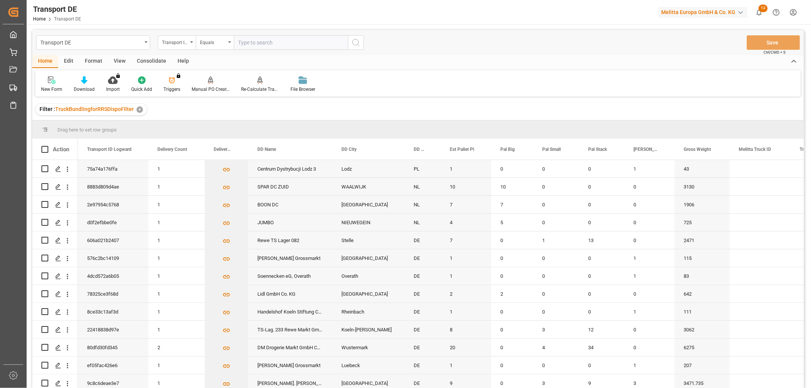
click at [794, 10] on html "Created by potrace 1.15, written by Peter Selinger 2001-2017 Created by potrace…" at bounding box center [405, 194] width 811 height 388
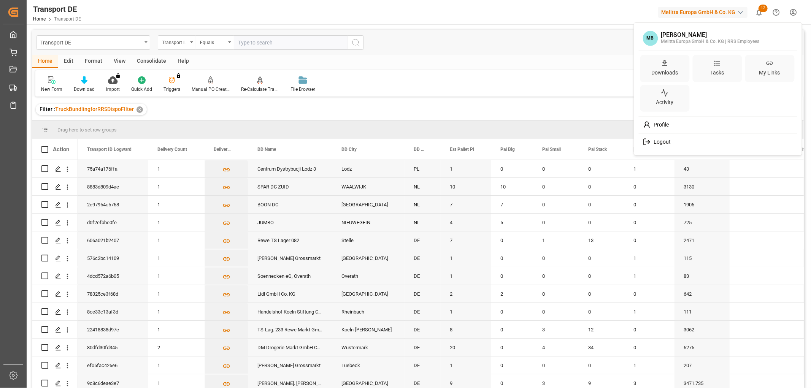
click at [670, 143] on span "Logout" at bounding box center [661, 142] width 20 height 7
